Goal: Find specific page/section: Find specific page/section

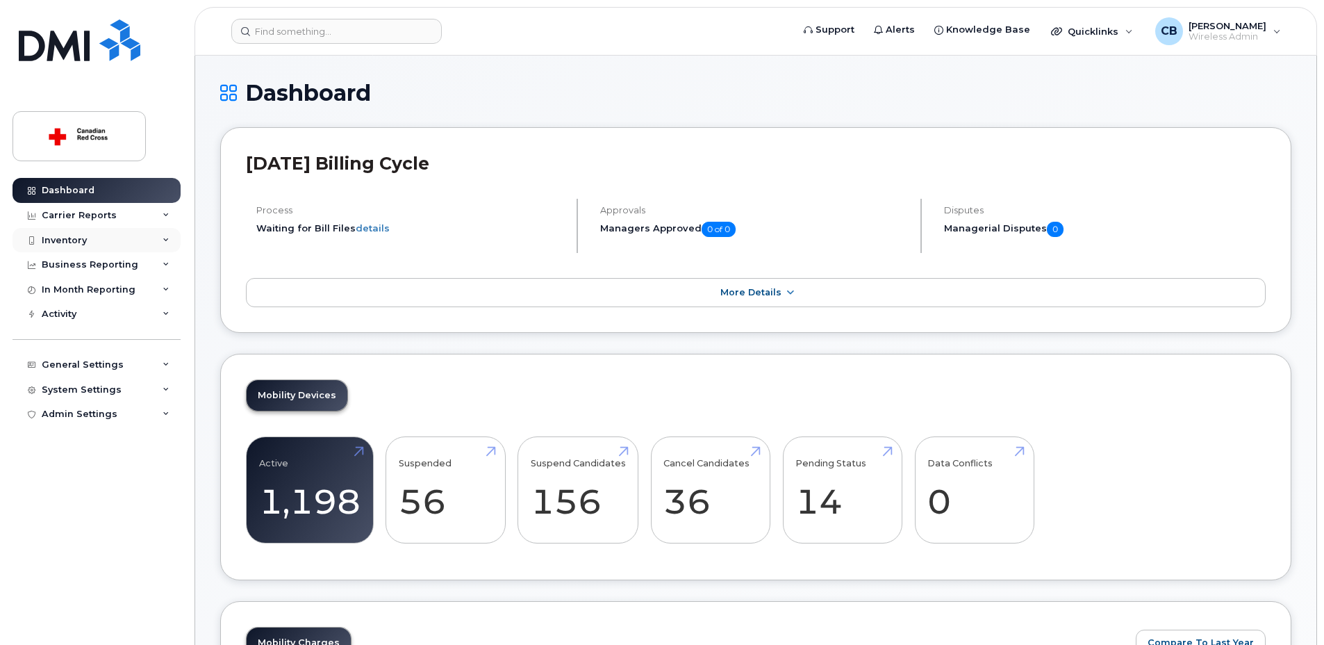
click at [74, 235] on div "Inventory" at bounding box center [64, 240] width 45 height 11
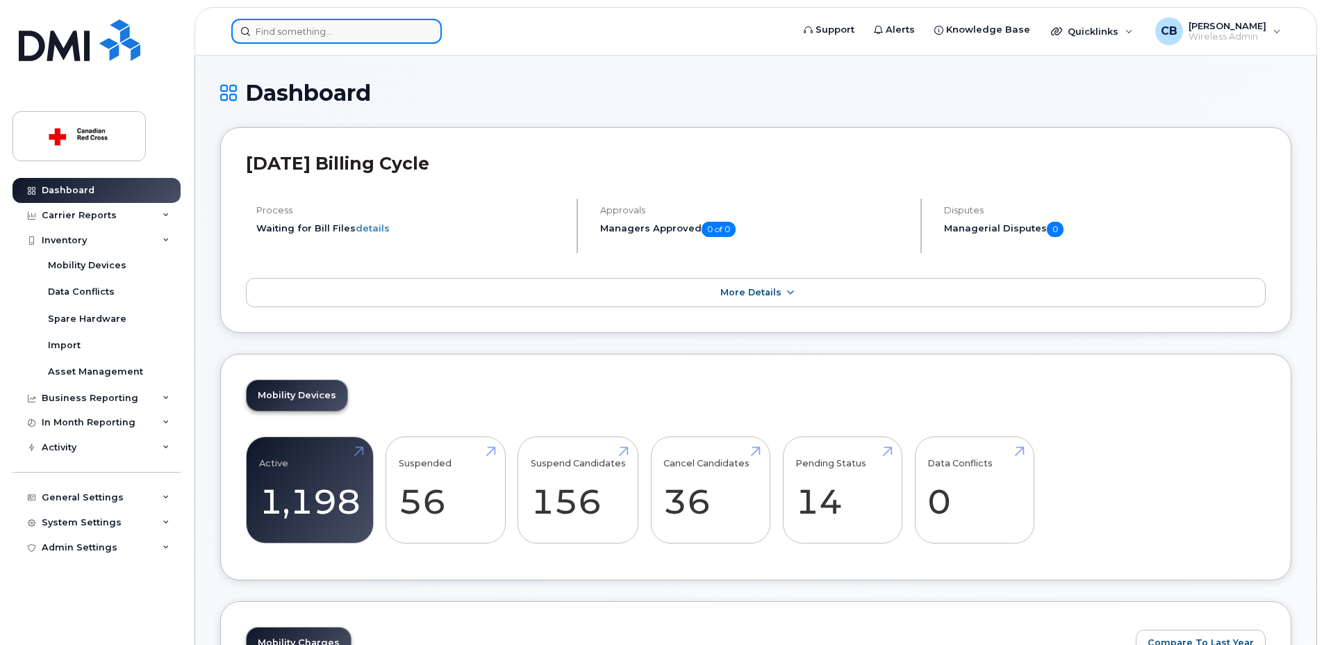
click at [308, 33] on input at bounding box center [336, 31] width 211 height 25
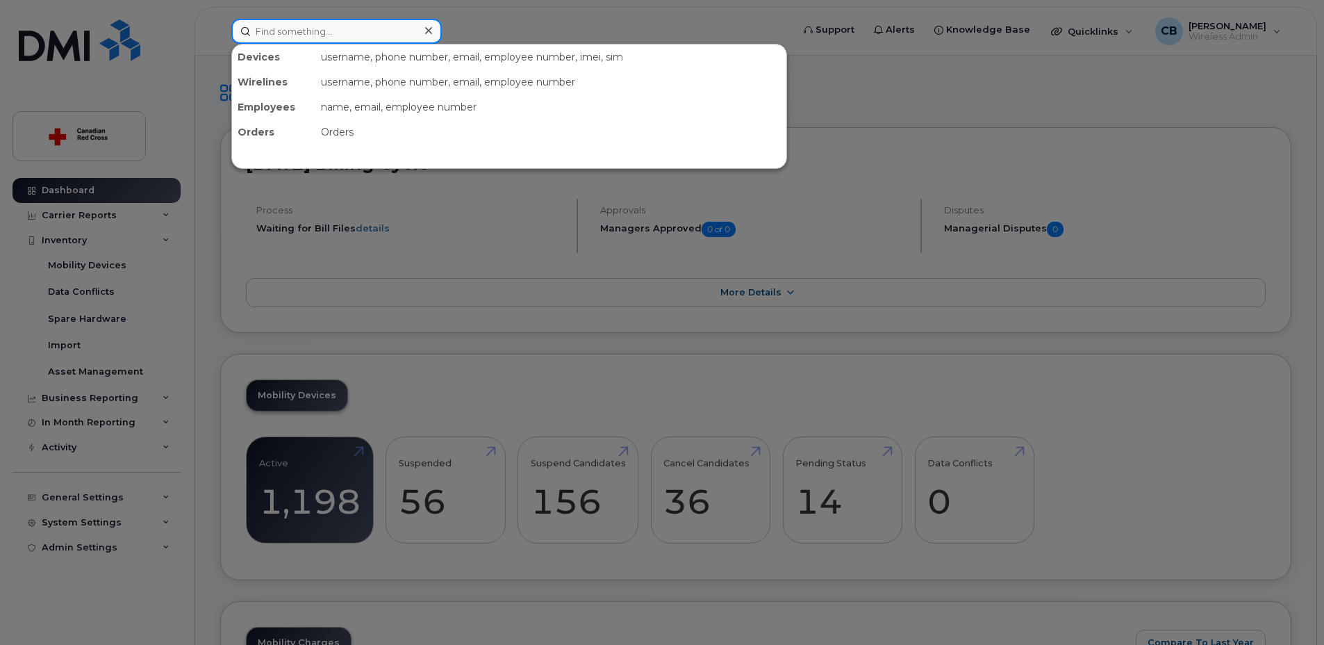
paste input "Lydia Craig"
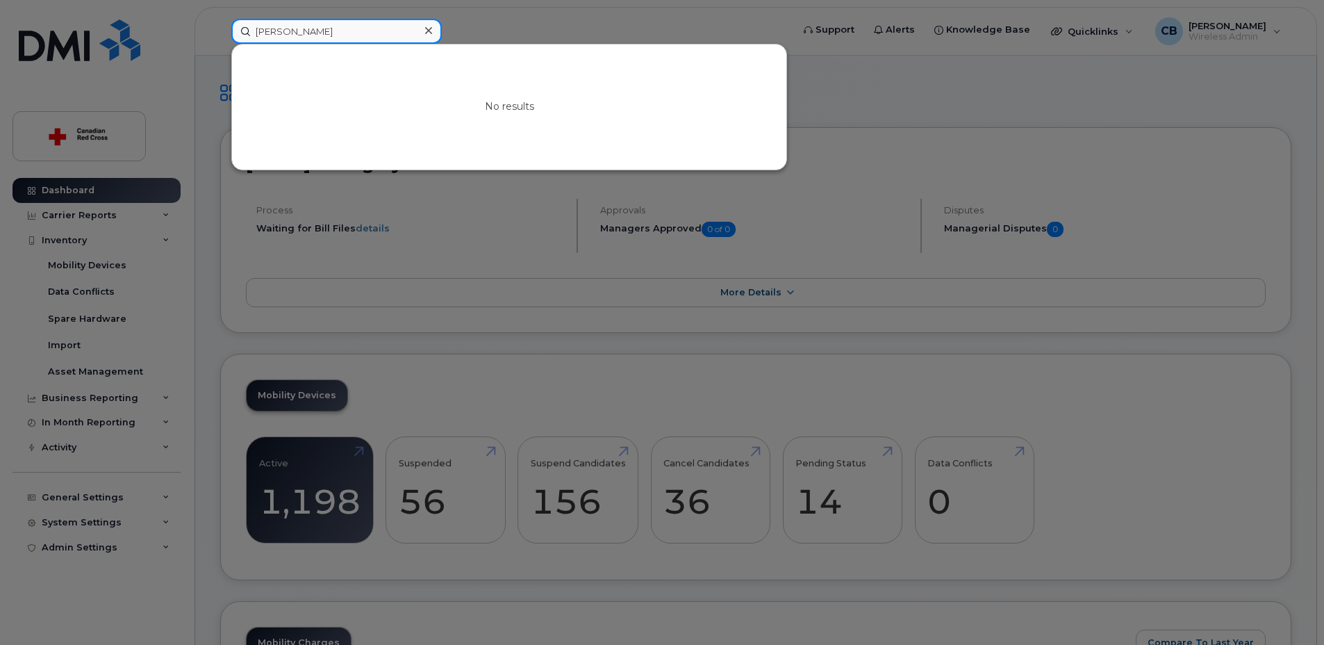
type input "Lydia Craig"
click at [77, 192] on div at bounding box center [662, 322] width 1324 height 645
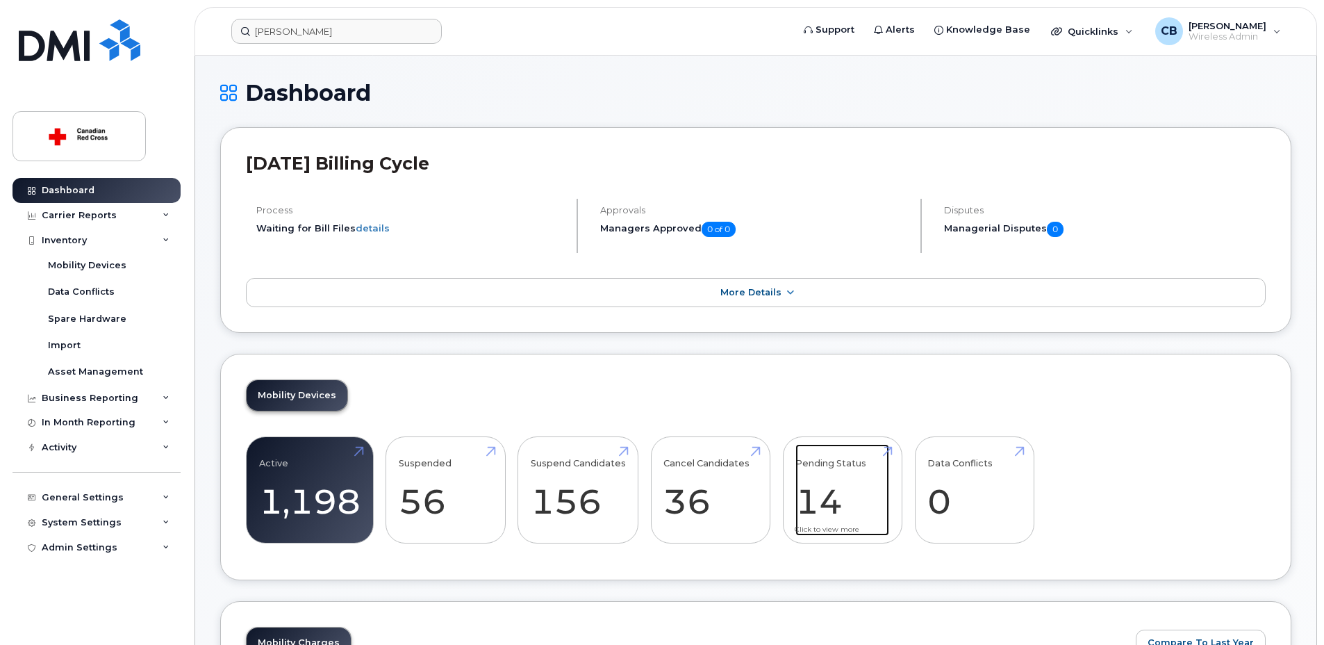
click at [815, 502] on link "Pending Status 14" at bounding box center [843, 490] width 94 height 92
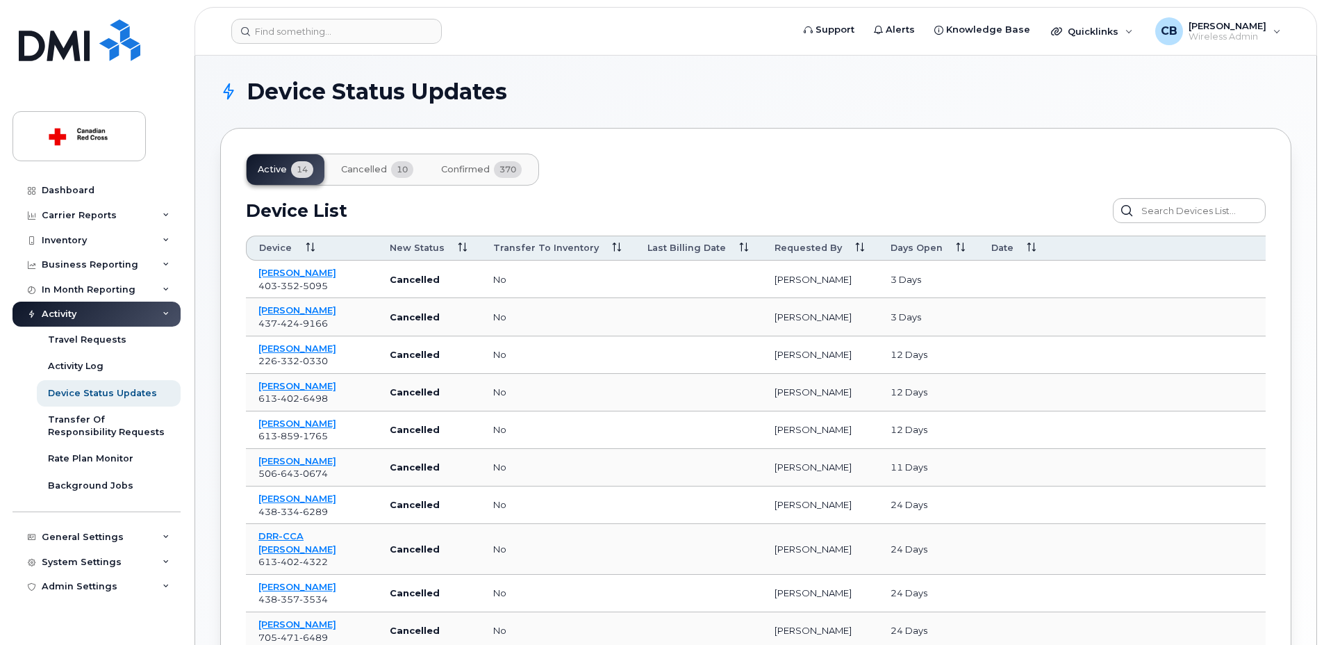
click at [65, 316] on div "Activity" at bounding box center [59, 313] width 35 height 11
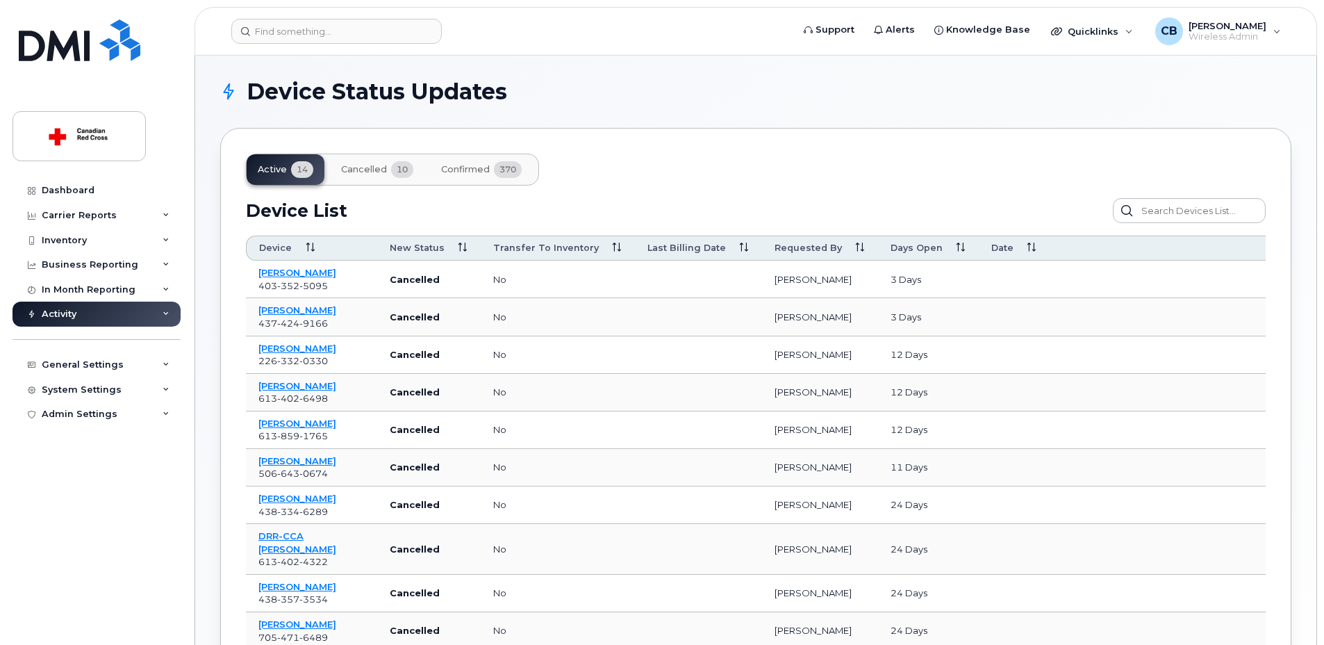
click at [65, 316] on div "Activity" at bounding box center [59, 313] width 35 height 11
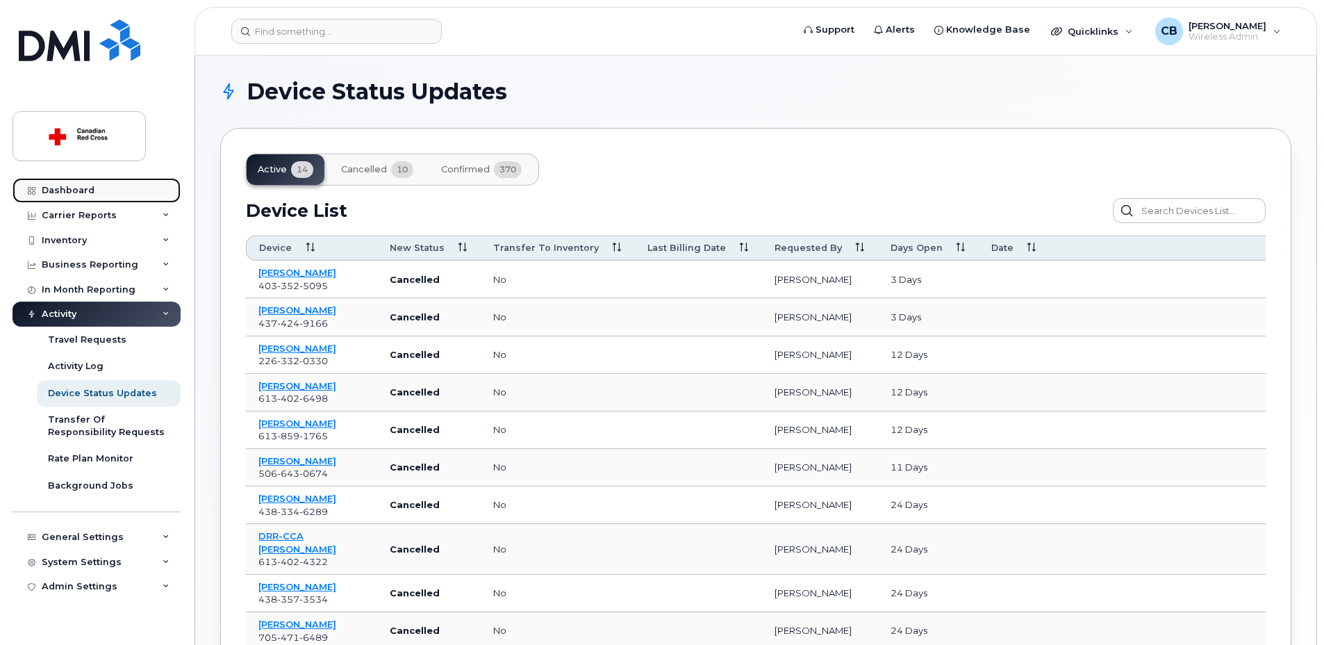
click at [74, 190] on div "Dashboard" at bounding box center [68, 190] width 53 height 11
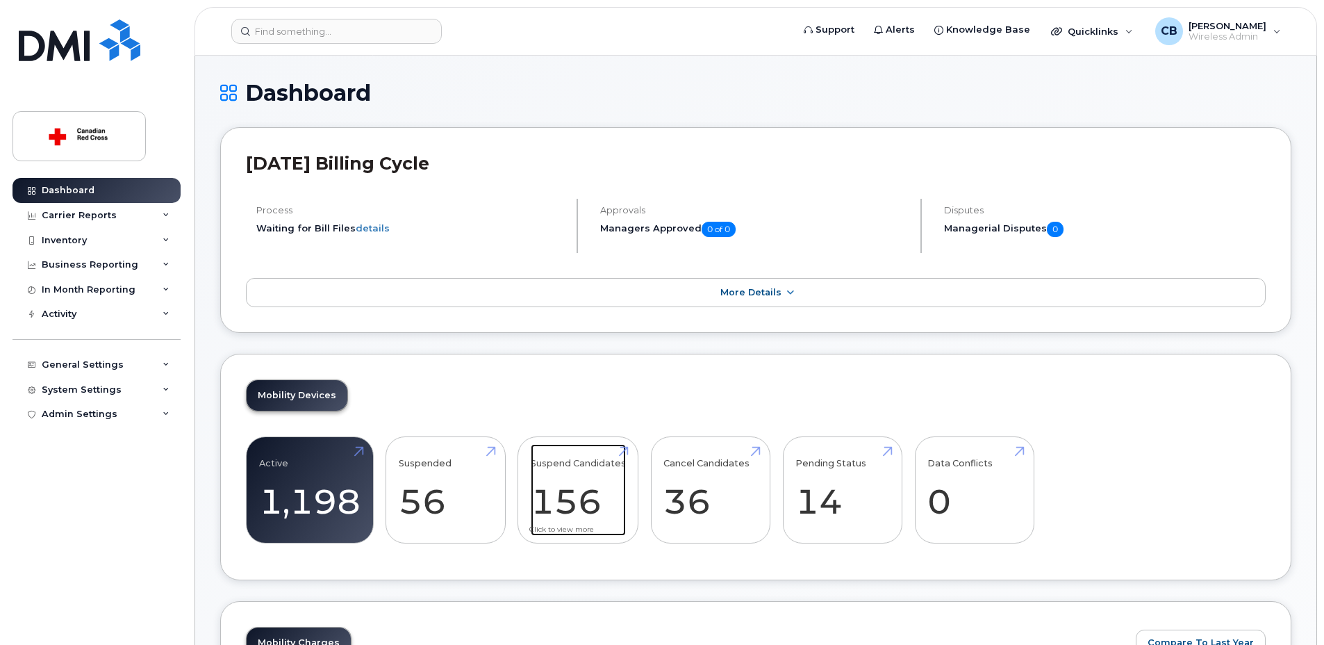
click at [568, 503] on link "Suspend Candidates 156" at bounding box center [578, 490] width 95 height 92
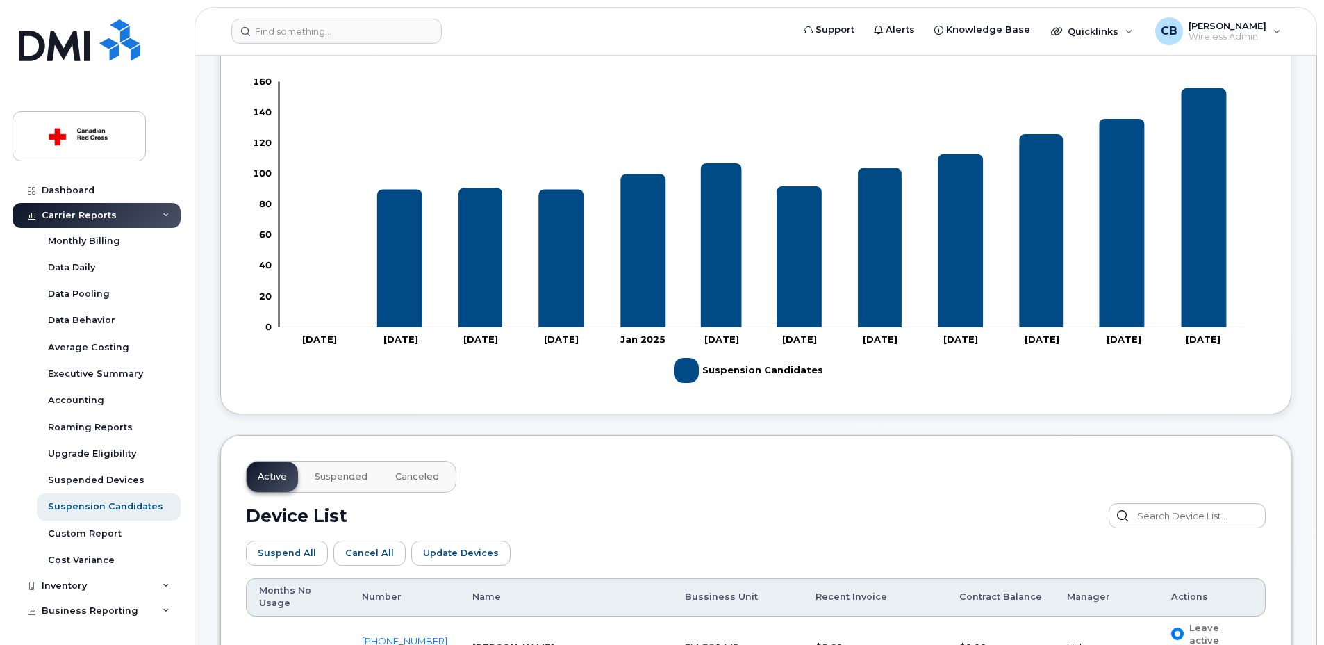
scroll to position [625, 0]
